Goal: Transaction & Acquisition: Purchase product/service

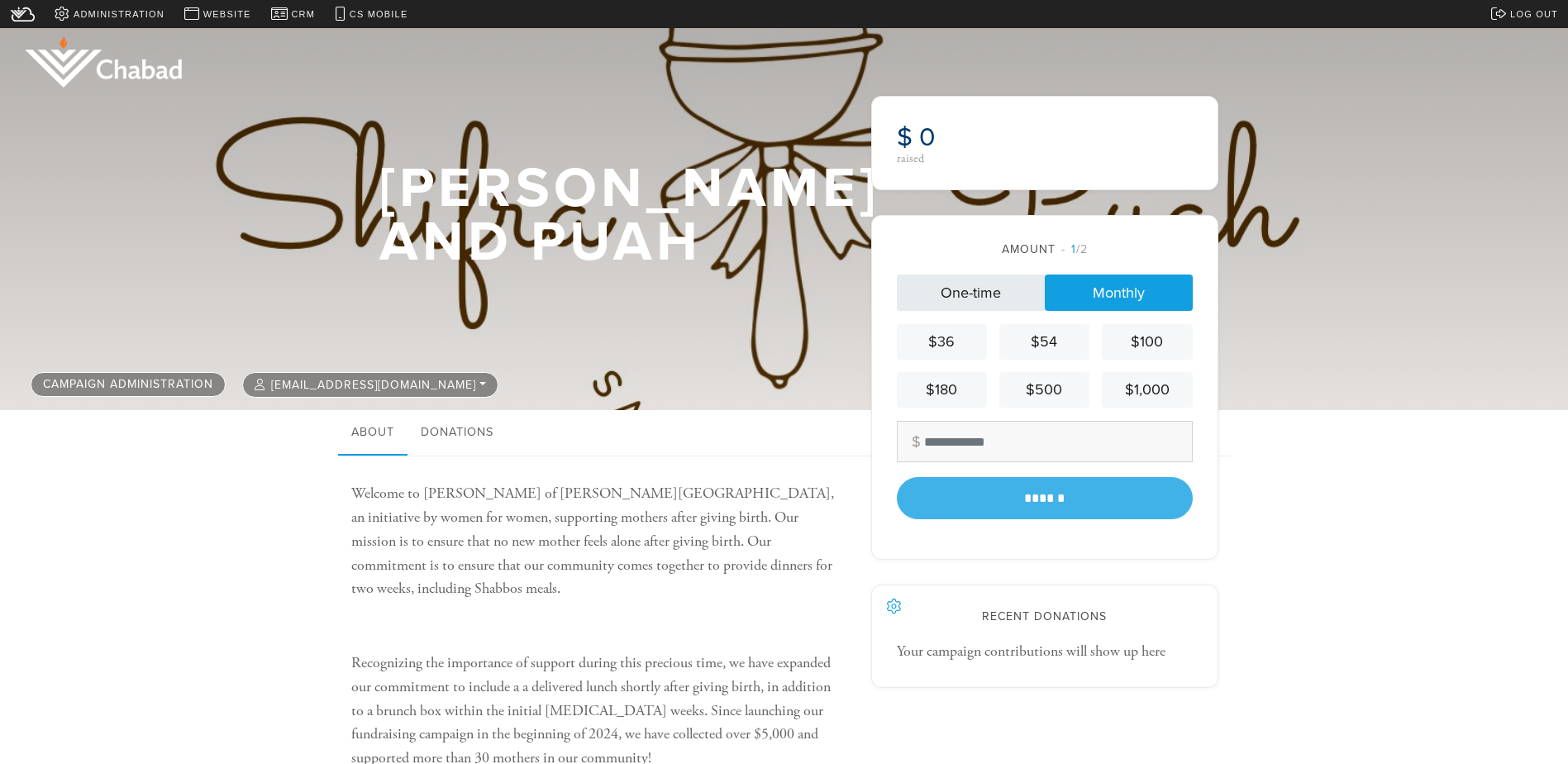
click at [1003, 296] on link "One-time" at bounding box center [970, 293] width 148 height 36
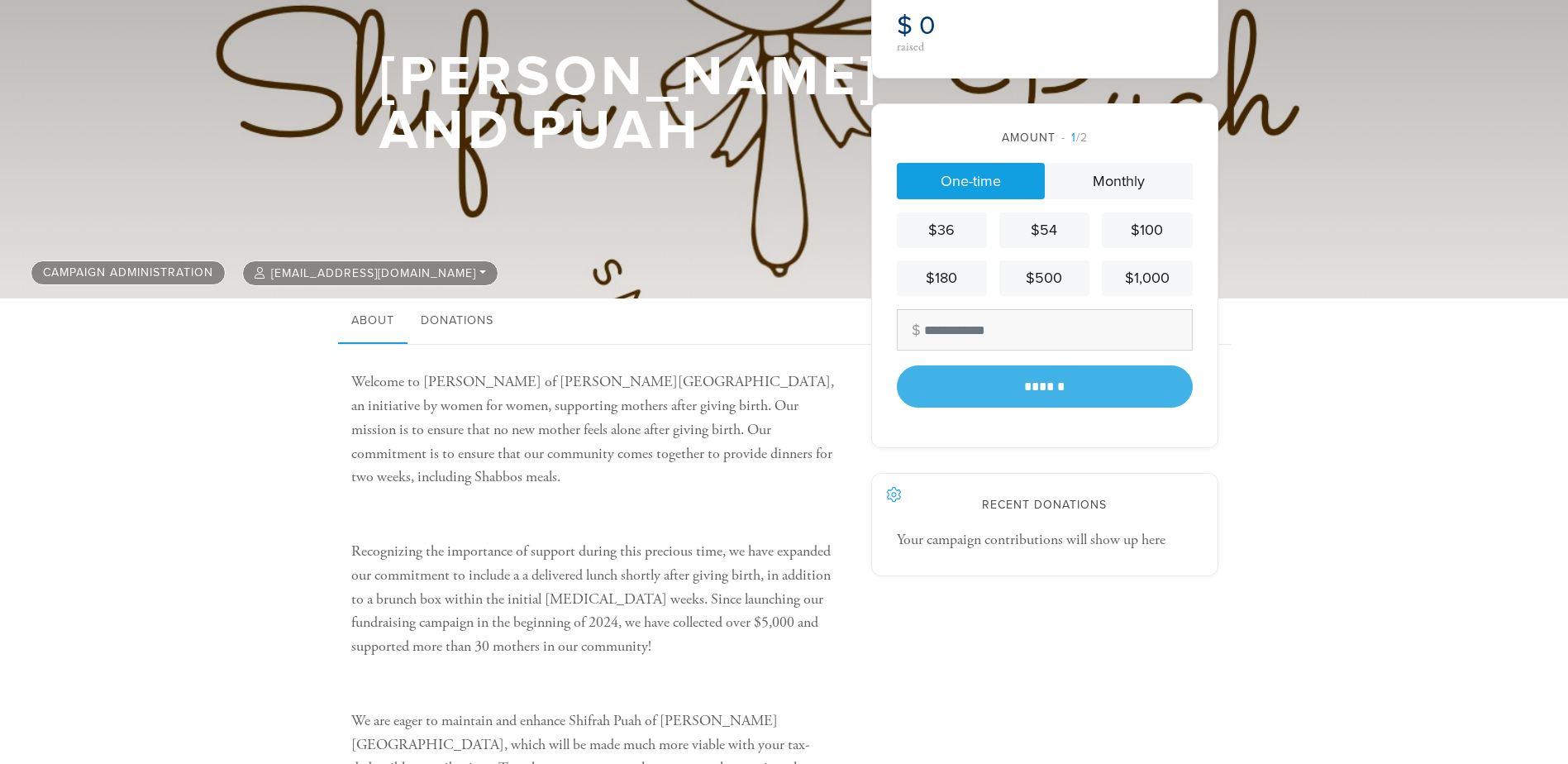
scroll to position [83, 0]
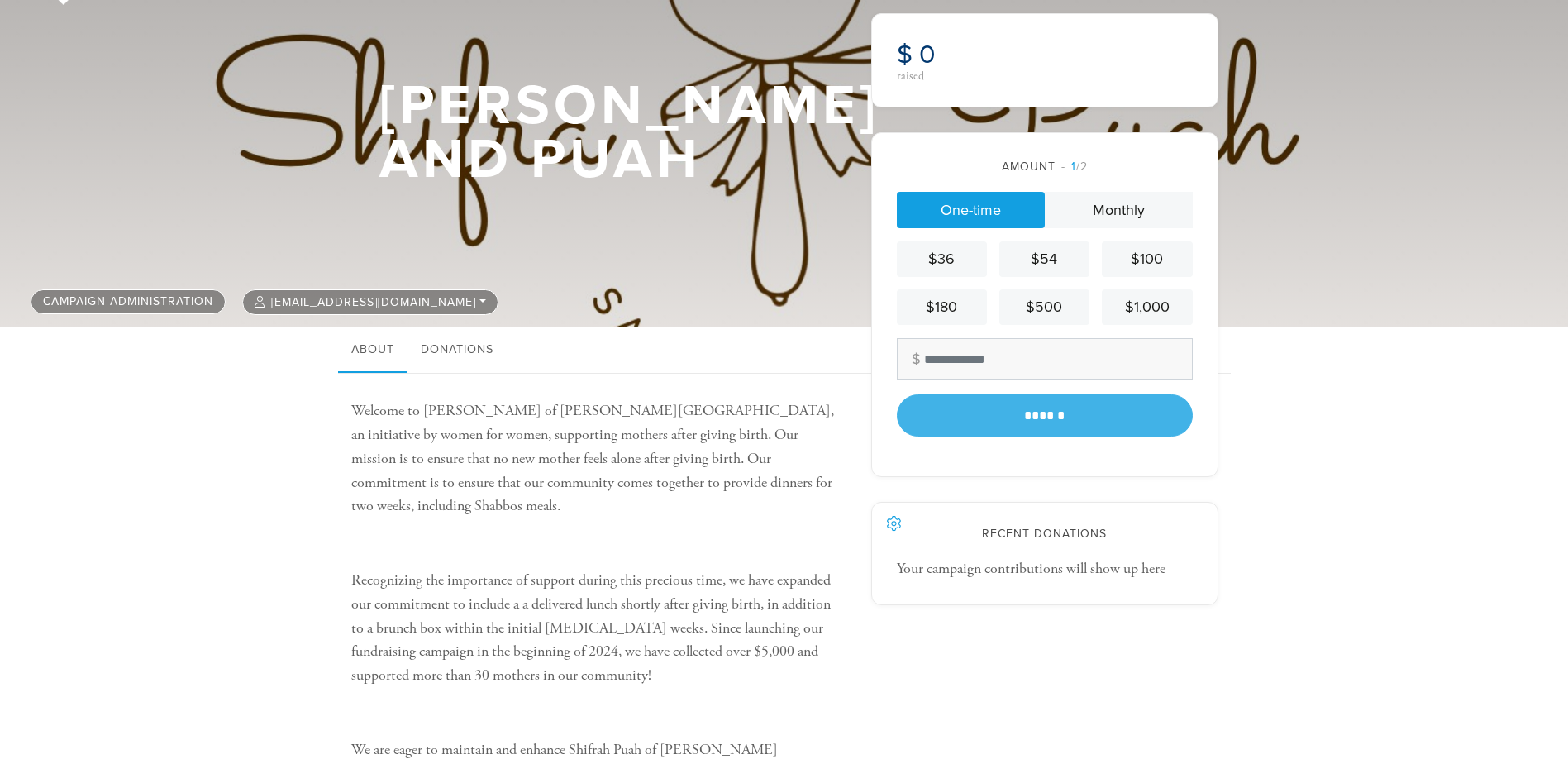
click at [240, 436] on div "Welcome to [PERSON_NAME] of [PERSON_NAME][GEOGRAPHIC_DATA], an initiative by wo…" at bounding box center [784, 771] width 1568 height 795
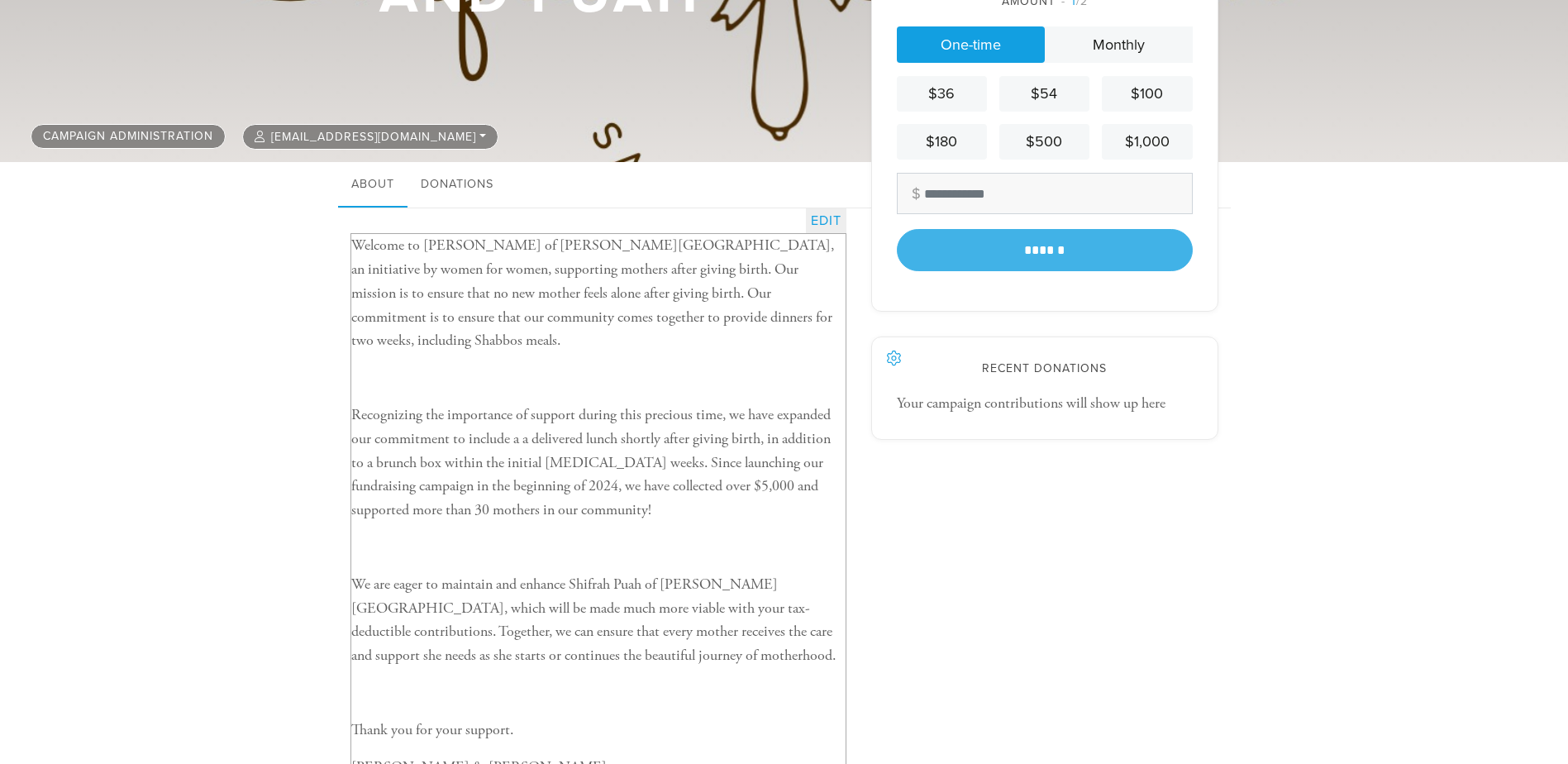
scroll to position [0, 0]
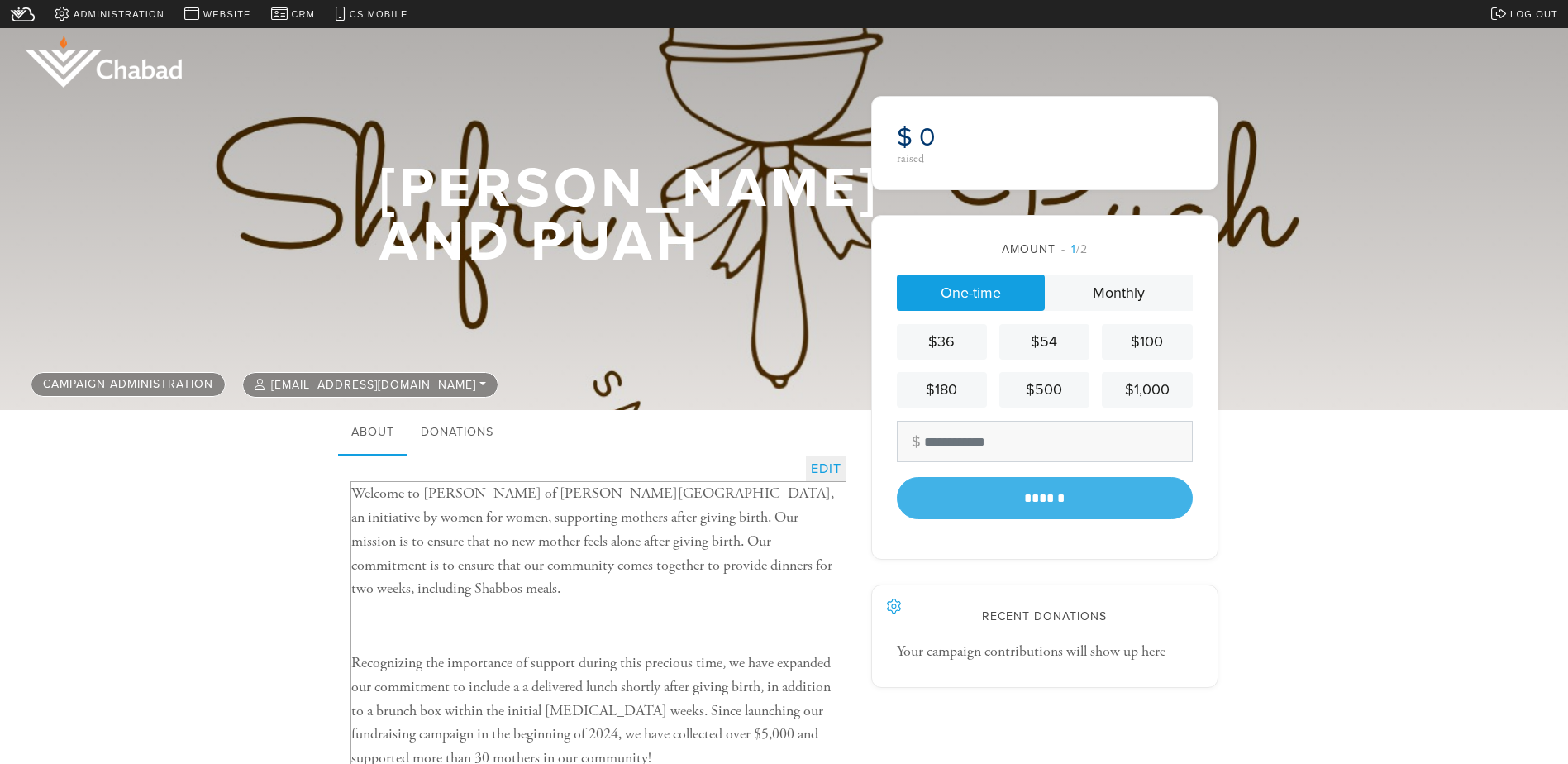
click at [471, 489] on p "Welcome to [PERSON_NAME] of [PERSON_NAME][GEOGRAPHIC_DATA], an initiative by wo…" at bounding box center [598, 541] width 494 height 119
click at [225, 12] on span "Website" at bounding box center [227, 14] width 48 height 14
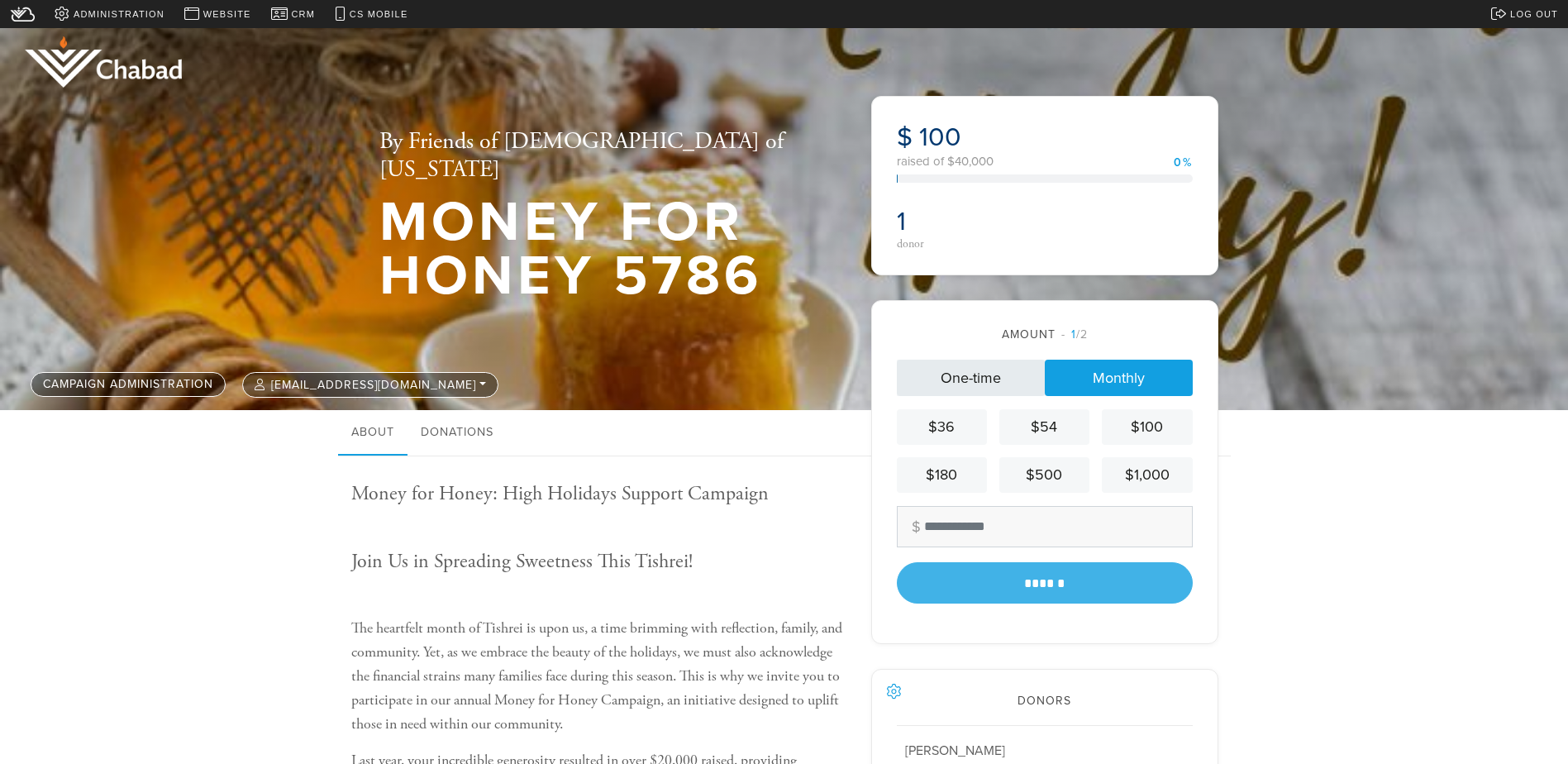
click at [1020, 371] on link "One-time" at bounding box center [970, 377] width 148 height 36
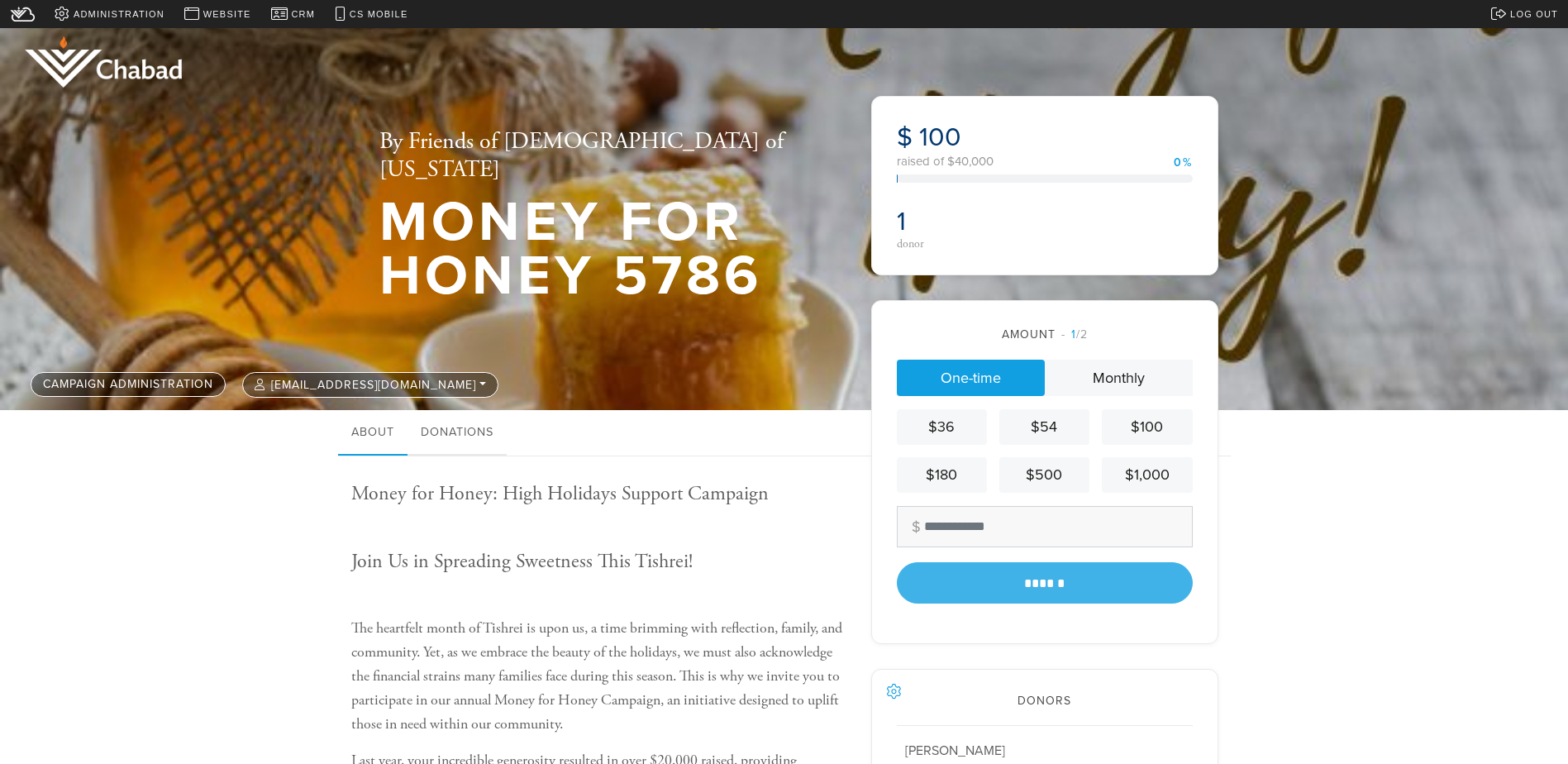
click at [456, 440] on link "Donations" at bounding box center [456, 433] width 99 height 46
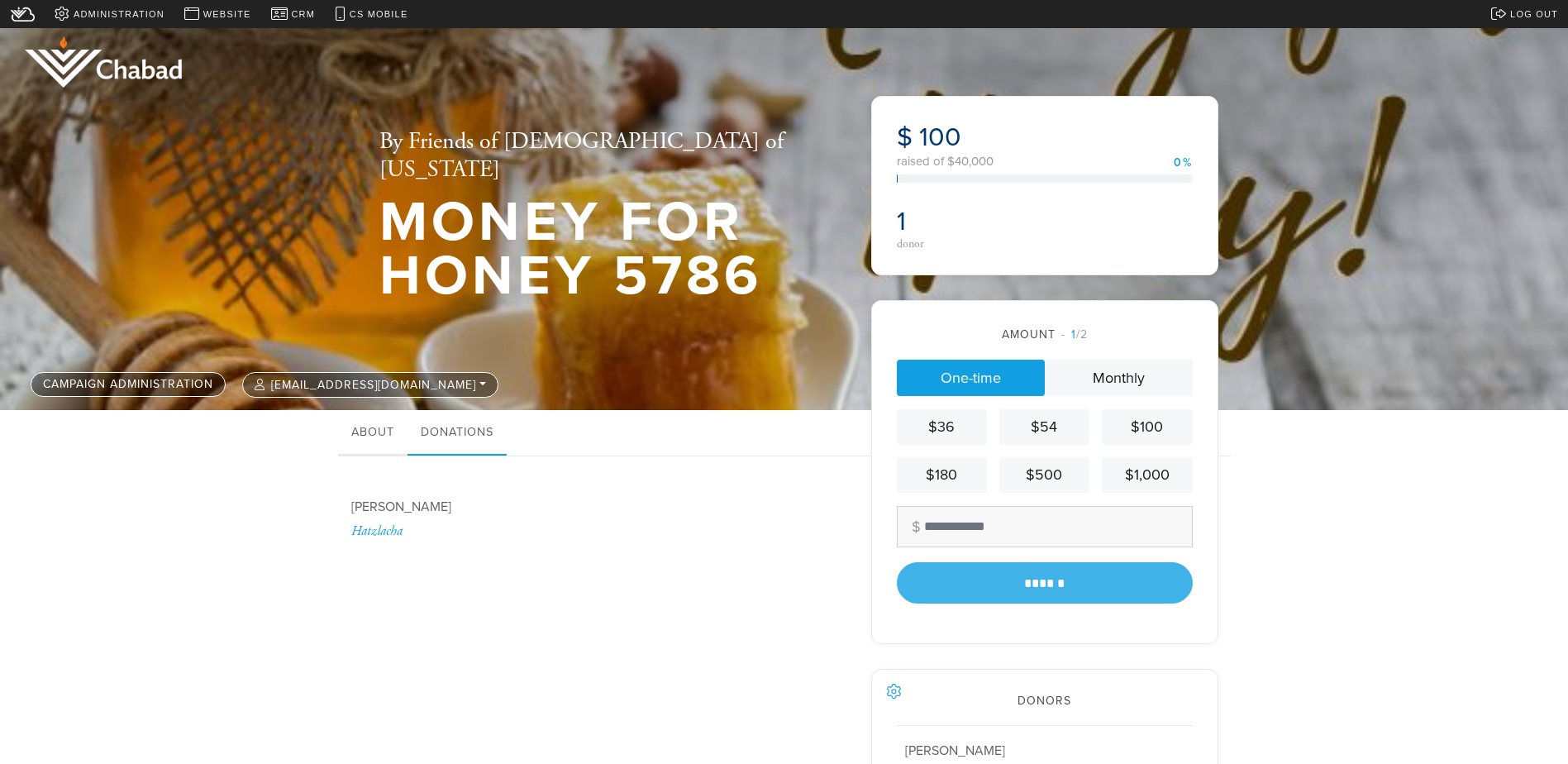
click at [372, 424] on link "About" at bounding box center [373, 433] width 69 height 46
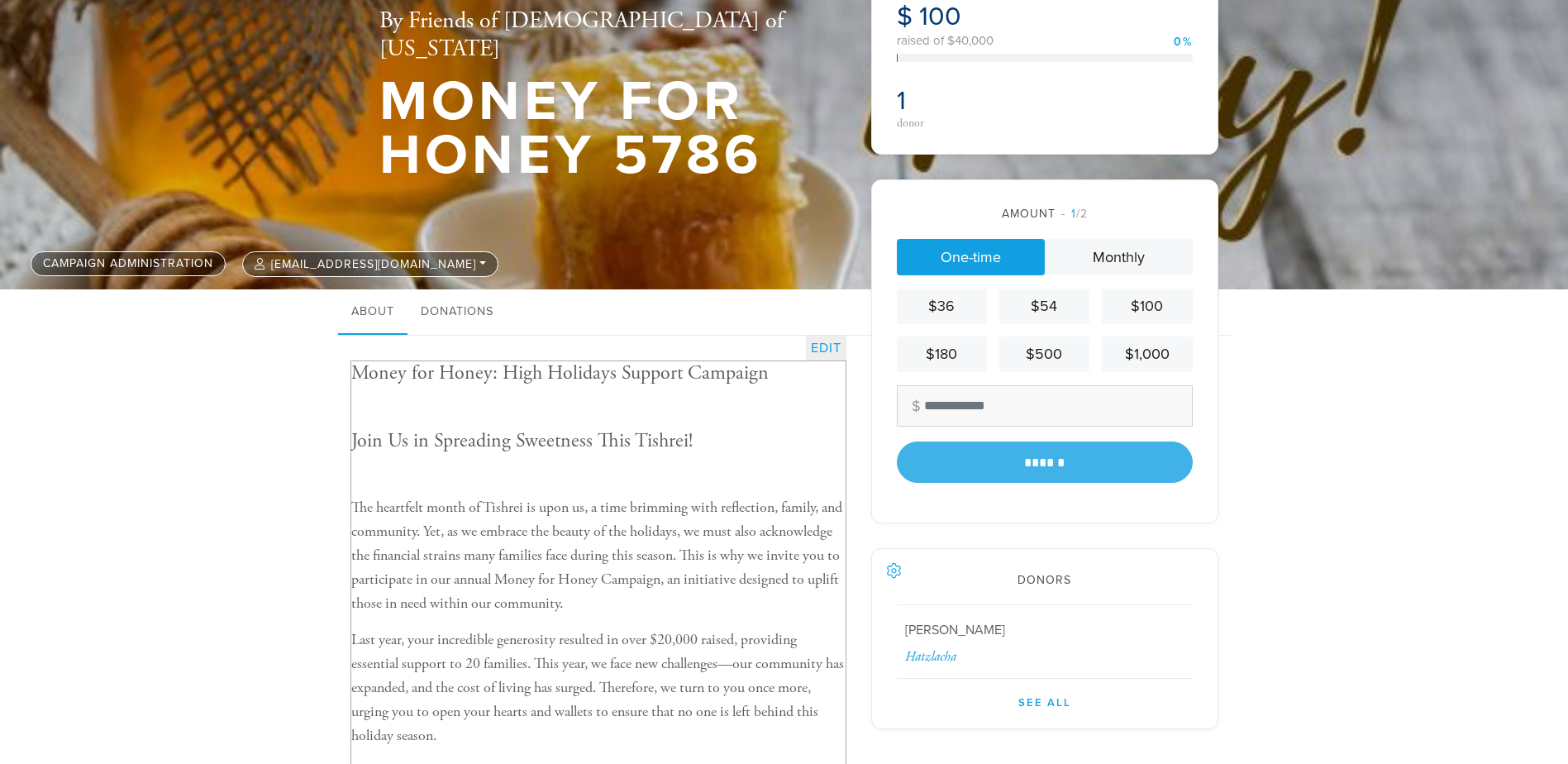
scroll to position [414, 0]
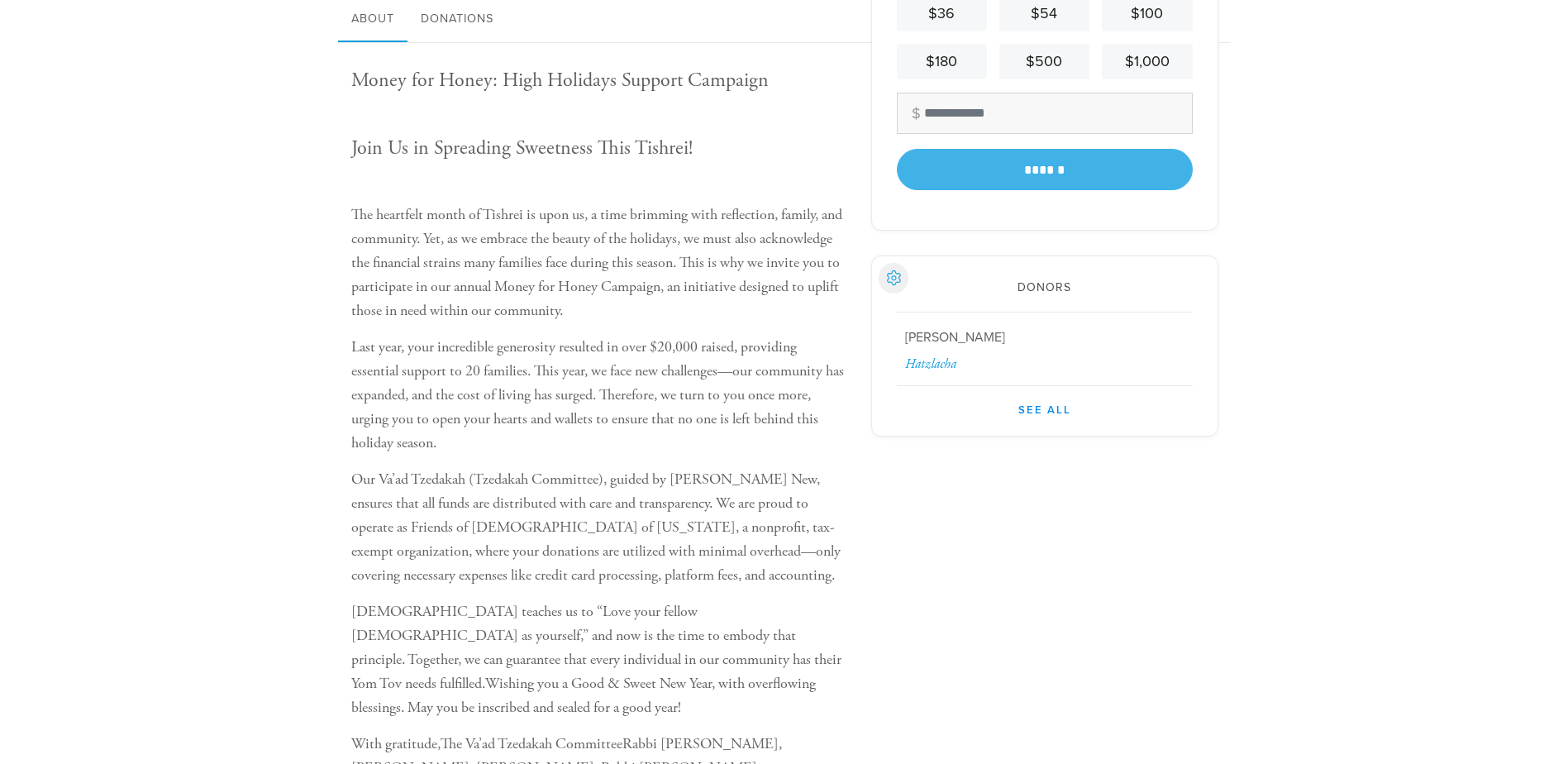
click at [1051, 410] on link "See All" at bounding box center [1044, 403] width 295 height 33
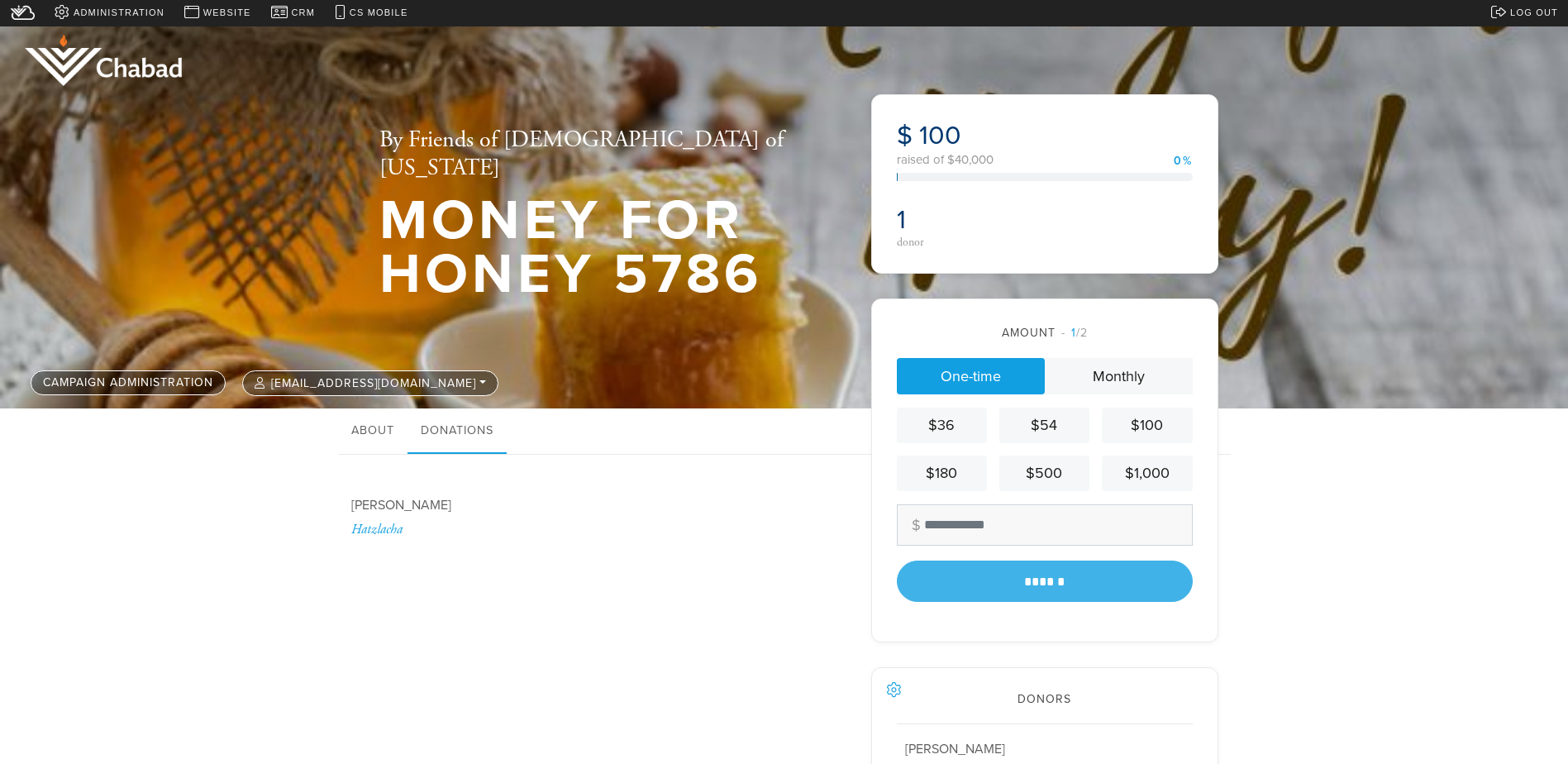
scroll to position [0, 0]
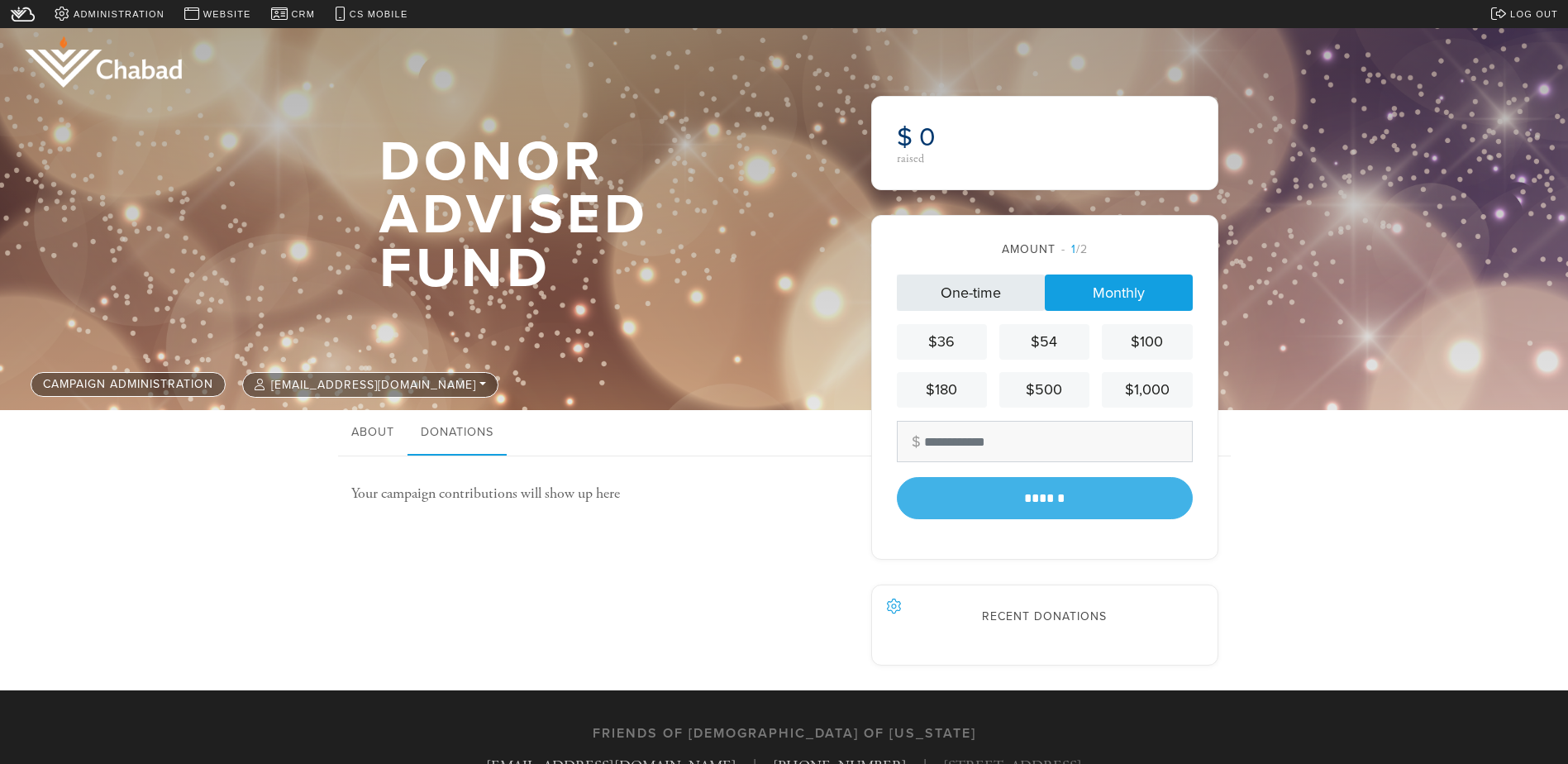
click at [988, 297] on link "One-time" at bounding box center [970, 293] width 148 height 36
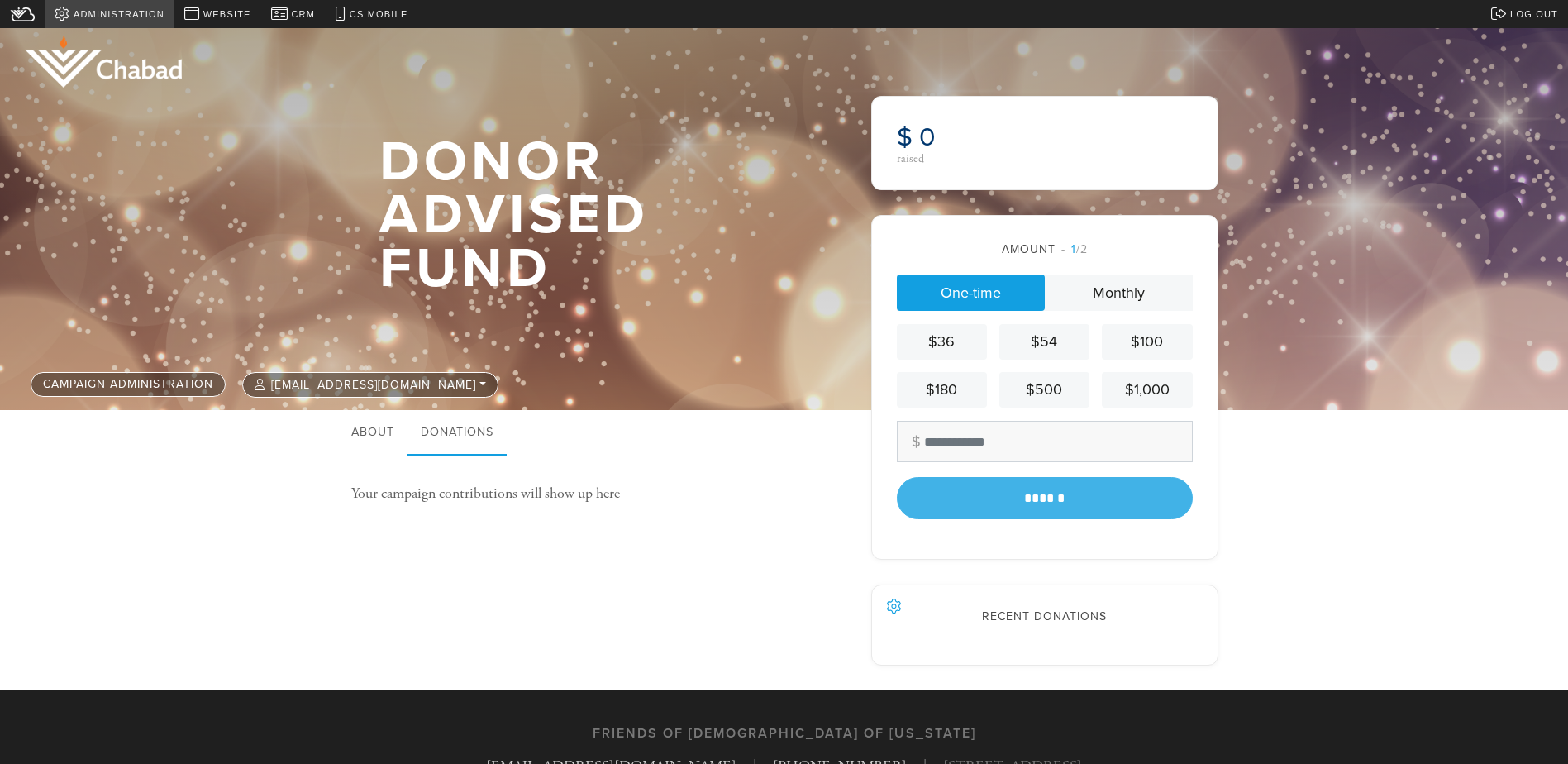
click at [133, 21] on span "Administration" at bounding box center [119, 14] width 91 height 14
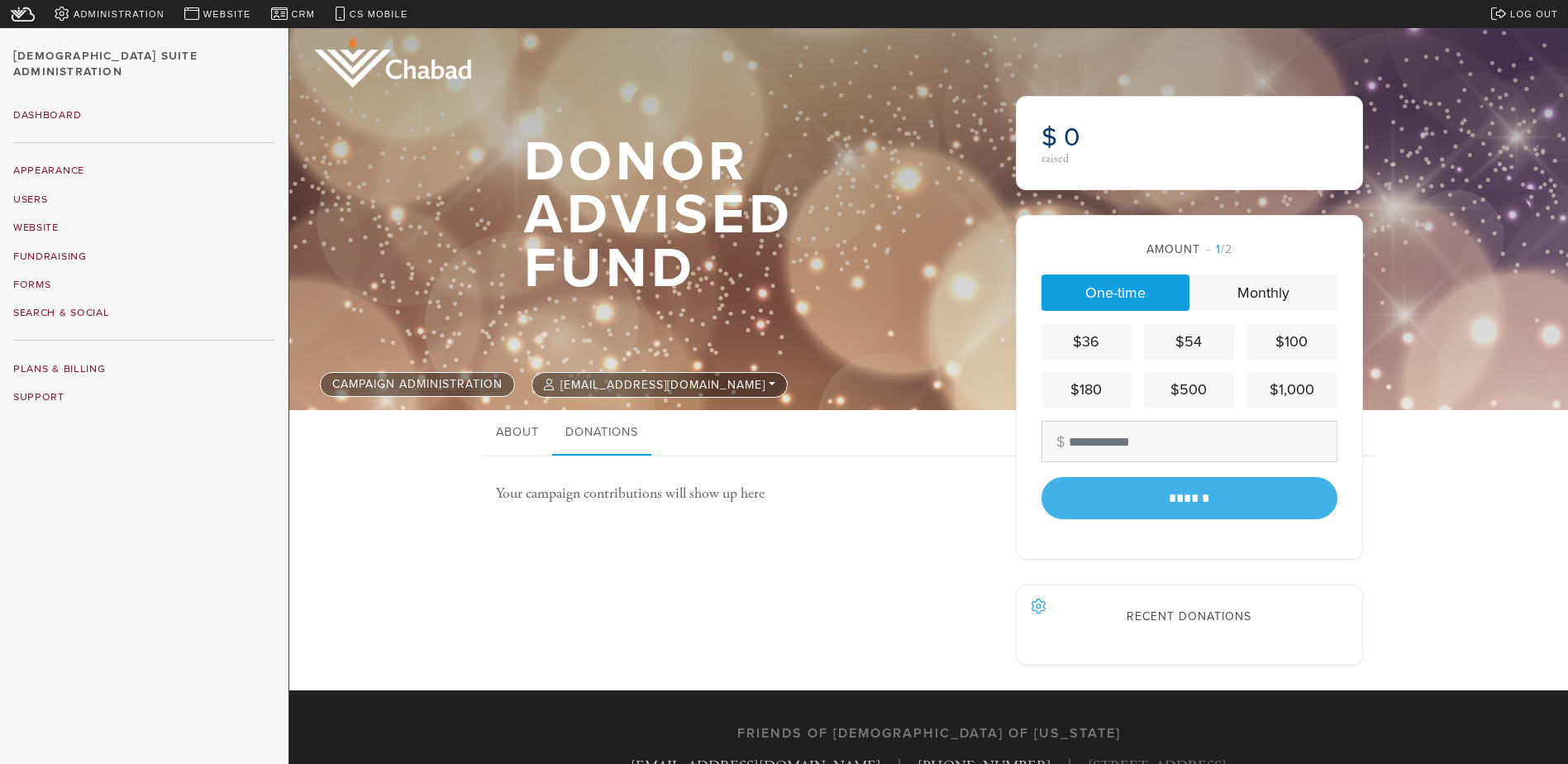
click at [550, 150] on h1 "Donor Advised Fund" at bounding box center [743, 216] width 438 height 160
click at [95, 14] on span "Administration" at bounding box center [119, 14] width 91 height 14
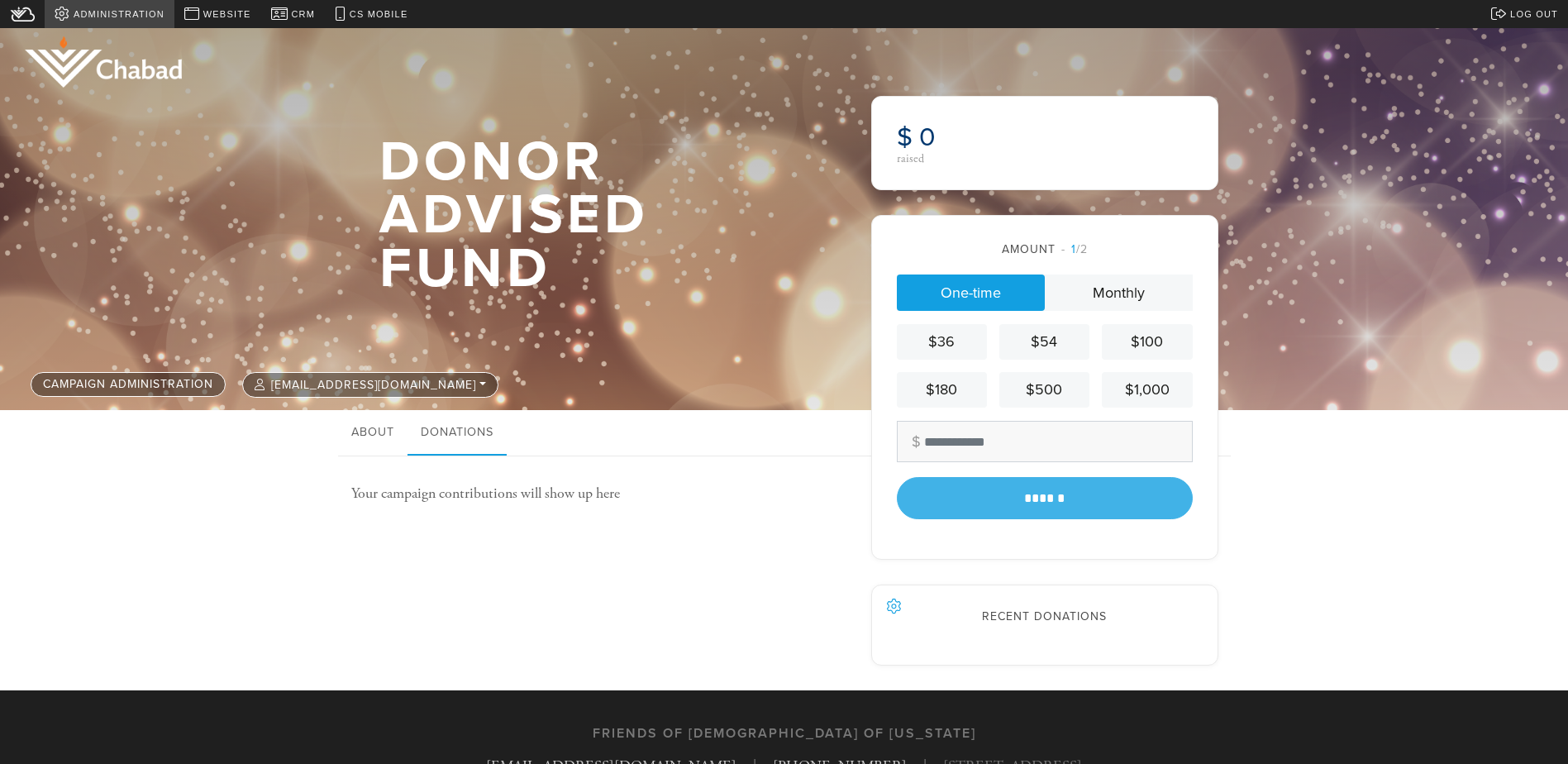
click at [96, 14] on span "Administration" at bounding box center [119, 14] width 91 height 14
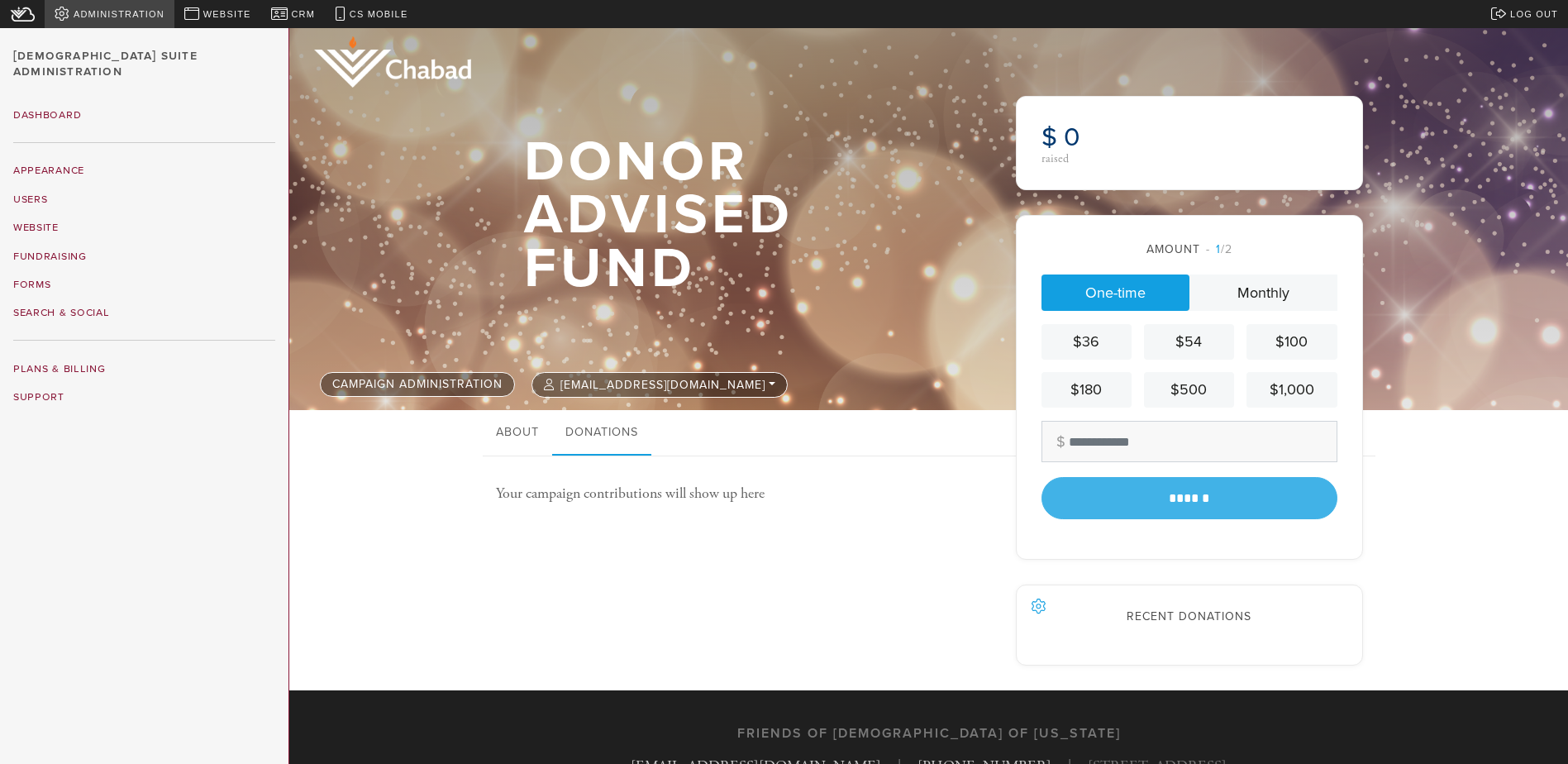
click at [99, 14] on span "Administration" at bounding box center [119, 14] width 91 height 14
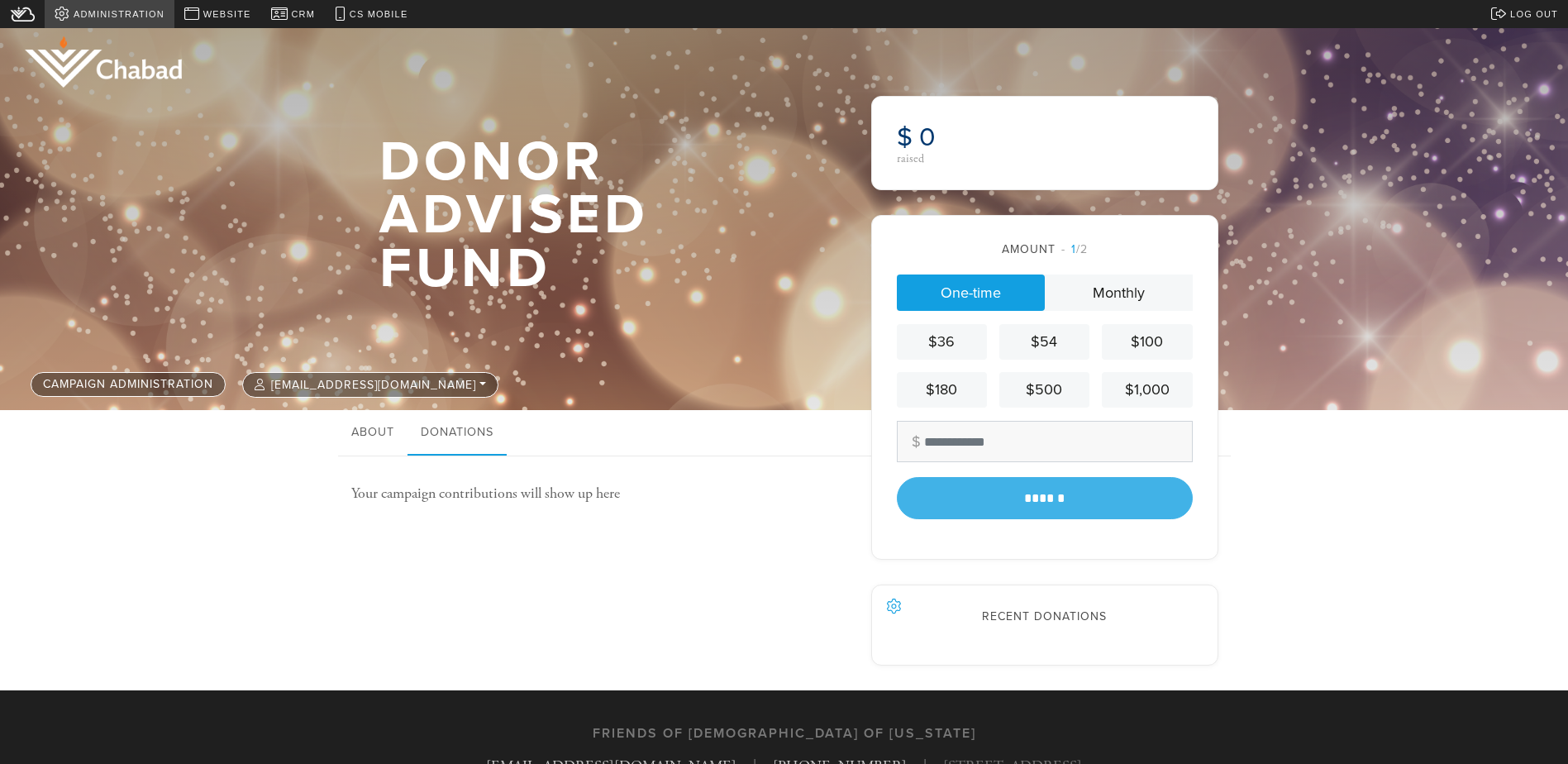
click at [102, 13] on span "Administration" at bounding box center [119, 14] width 91 height 14
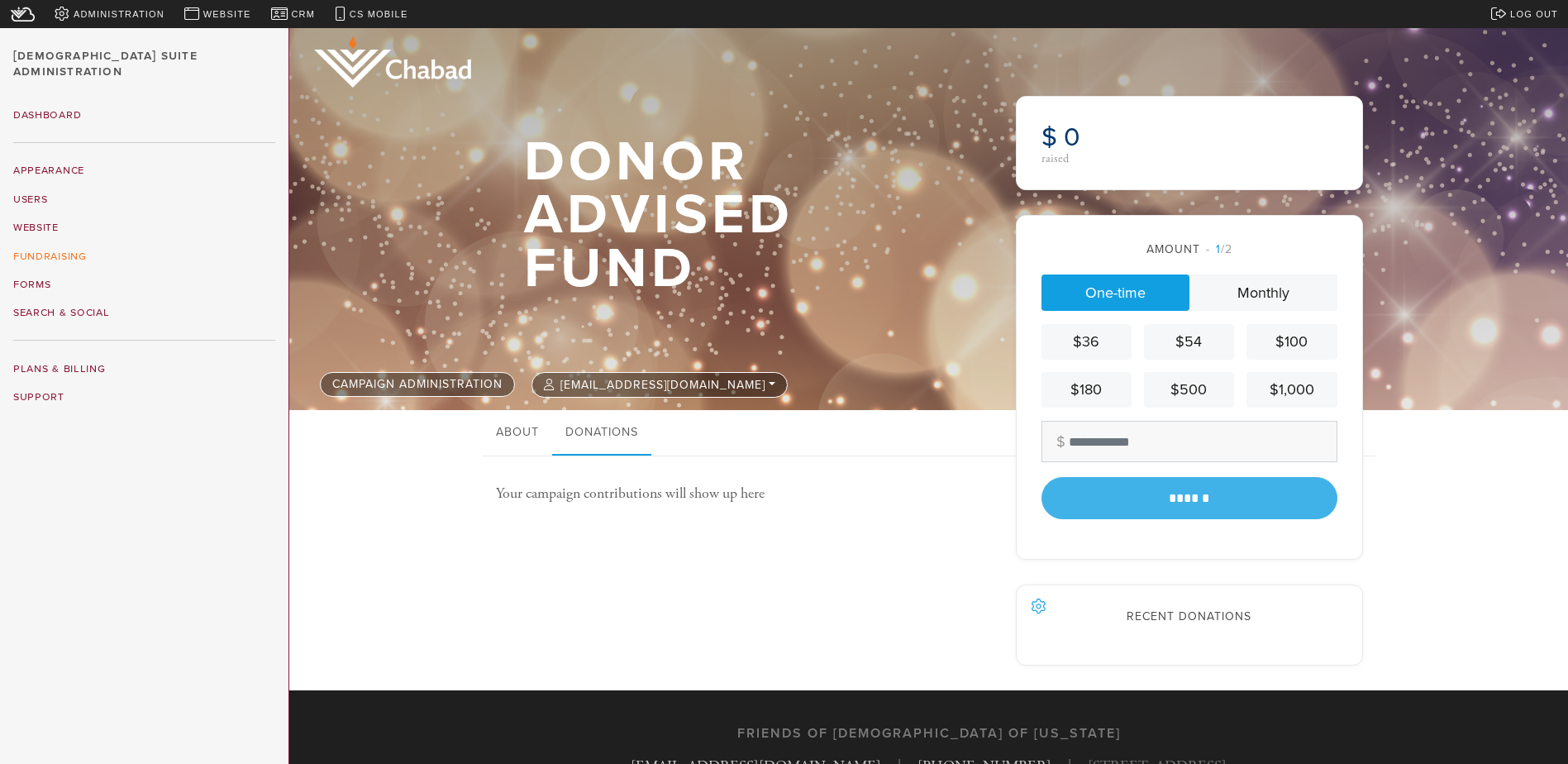
click at [68, 247] on link "Fundraising" at bounding box center [145, 256] width 262 height 18
